Goal: Check status

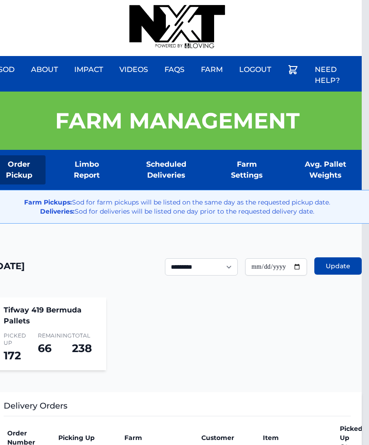
scroll to position [0, 7]
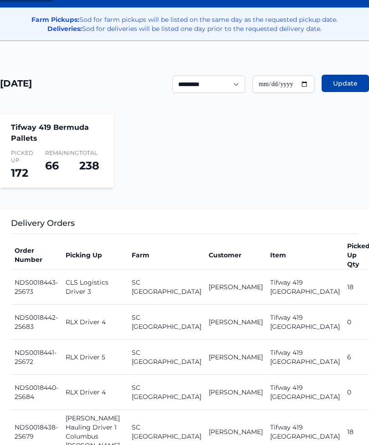
scroll to position [178, 0]
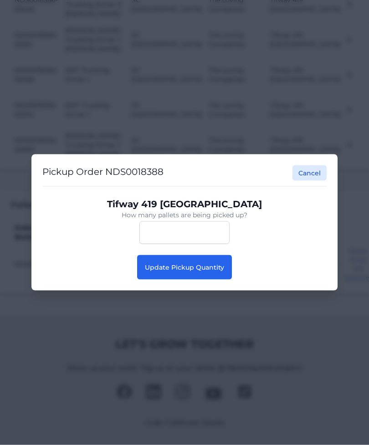
scroll to position [1203, 0]
click at [220, 269] on span "Update Pickup Quantity" at bounding box center [184, 267] width 79 height 8
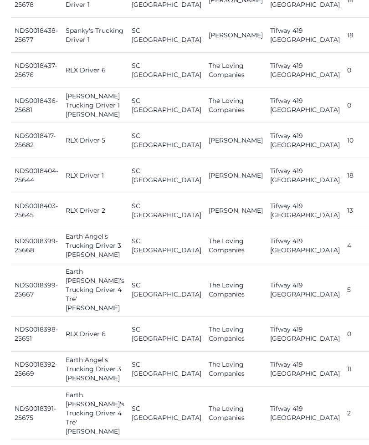
scroll to position [658, 0]
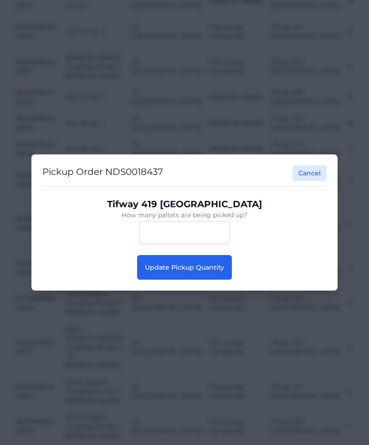
click at [214, 280] on button "Update Pickup Quantity" at bounding box center [184, 267] width 95 height 25
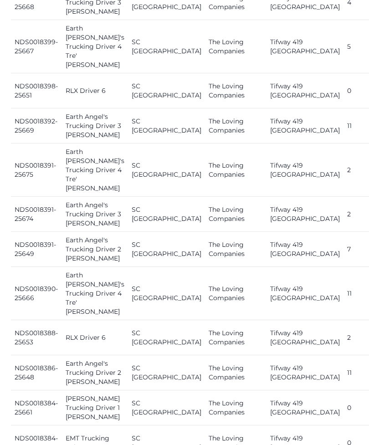
scroll to position [900, 0]
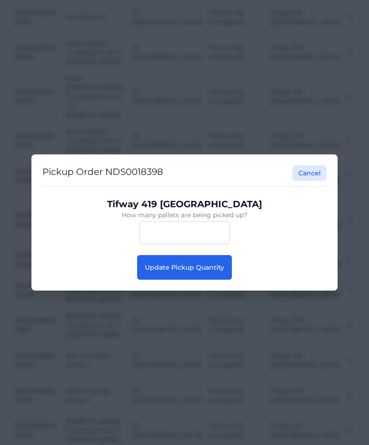
click at [220, 271] on span "Update Pickup Quantity" at bounding box center [184, 267] width 79 height 8
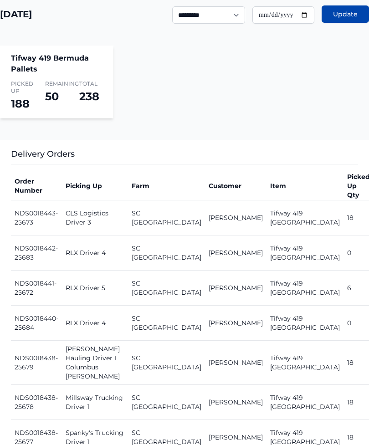
scroll to position [254, 0]
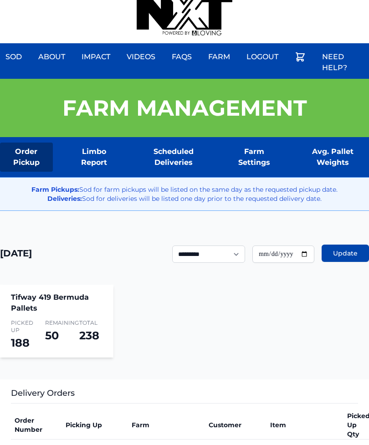
scroll to position [0, 0]
